Goal: Task Accomplishment & Management: Use online tool/utility

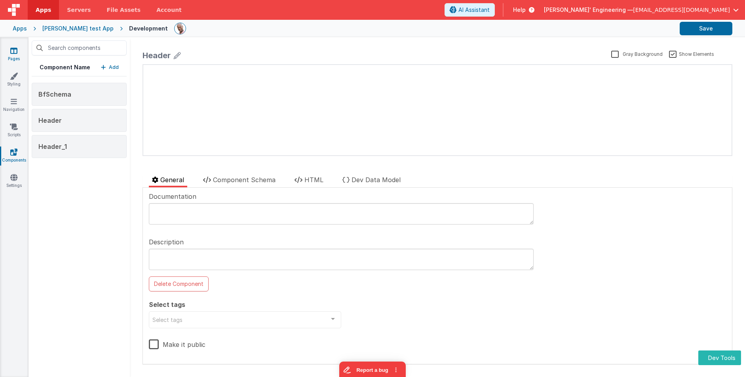
click at [10, 51] on link "Pages" at bounding box center [14, 55] width 29 height 16
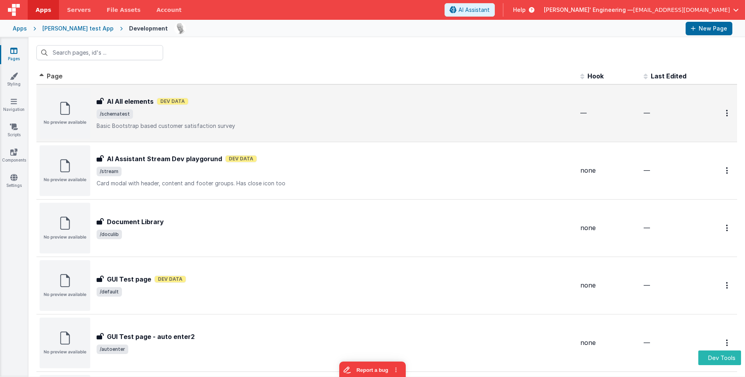
click at [152, 113] on span "/schematest" at bounding box center [335, 114] width 477 height 10
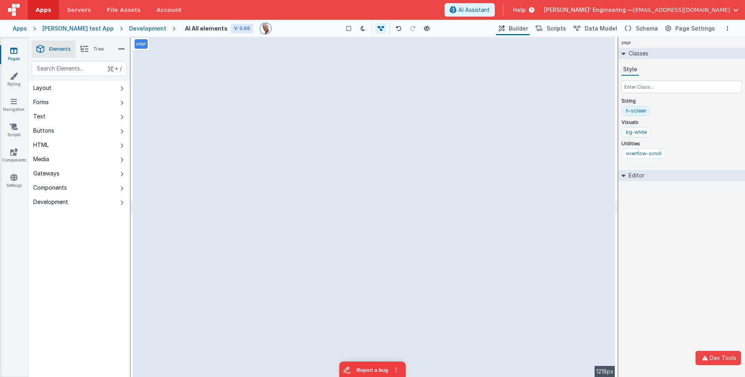
click at [122, 202] on icon at bounding box center [121, 203] width 3 height 6
click at [120, 189] on button "Components" at bounding box center [79, 188] width 101 height 14
drag, startPoint x: 63, startPoint y: 207, endPoint x: 63, endPoint y: 202, distance: 4.4
click at [63, 207] on button "Development" at bounding box center [79, 202] width 101 height 14
click at [63, 202] on div "Development" at bounding box center [50, 202] width 35 height 8
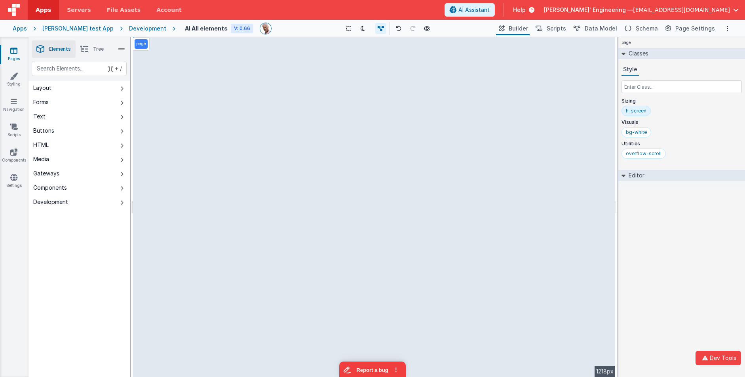
click at [66, 191] on div "Components" at bounding box center [50, 188] width 34 height 8
click at [123, 202] on icon at bounding box center [121, 203] width 3 height 6
click at [122, 189] on icon at bounding box center [121, 188] width 3 height 6
click at [123, 203] on icon at bounding box center [121, 203] width 3 height 6
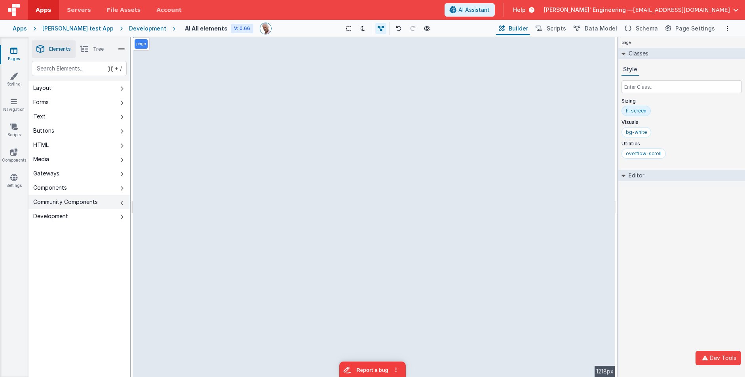
click at [123, 203] on icon at bounding box center [121, 203] width 3 height 6
click at [123, 186] on icon at bounding box center [121, 188] width 3 height 6
click at [122, 200] on icon at bounding box center [121, 203] width 3 height 6
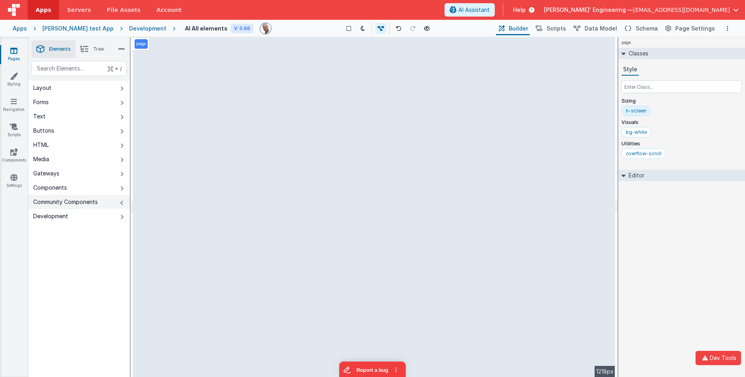
click at [122, 200] on icon at bounding box center [121, 203] width 3 height 6
click at [122, 203] on icon at bounding box center [121, 203] width 3 height 6
click at [122, 218] on icon at bounding box center [121, 217] width 3 height 6
click at [87, 186] on button "Components" at bounding box center [79, 188] width 101 height 14
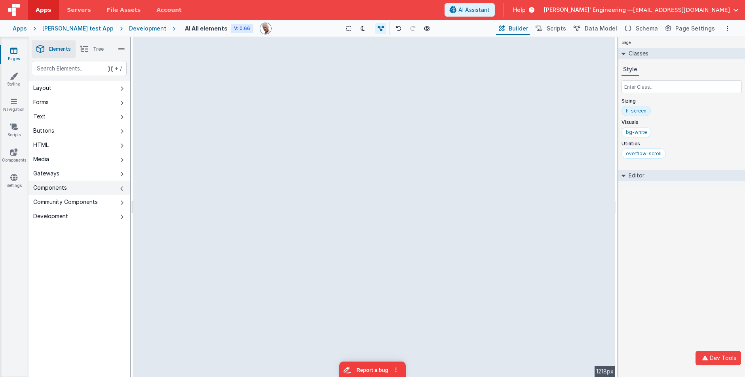
click at [87, 186] on button "Components" at bounding box center [79, 188] width 101 height 14
click at [63, 204] on div "Community Components" at bounding box center [65, 202] width 65 height 8
click at [102, 204] on button "Community Components" at bounding box center [79, 202] width 101 height 14
select select "string"
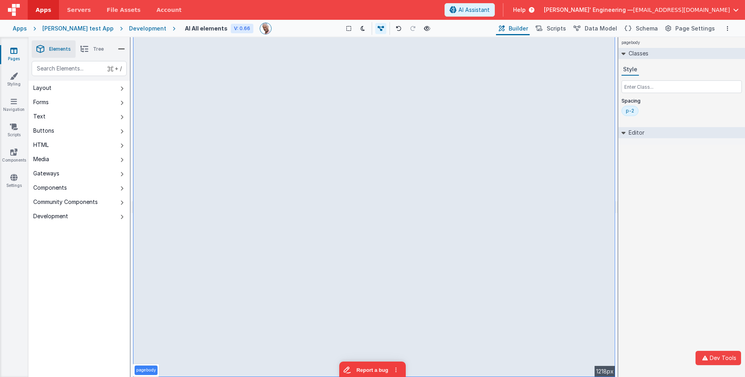
click at [74, 261] on div "+ / Layout Forms Text Buttons HTML Media Gateways Components Community Componen…" at bounding box center [79, 237] width 101 height 353
click at [692, 29] on span "Page Settings" at bounding box center [695, 29] width 40 height 8
